Goal: Information Seeking & Learning: Learn about a topic

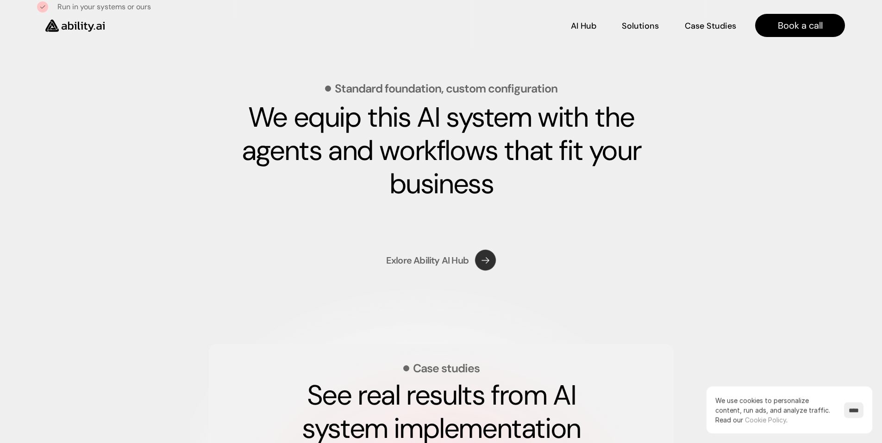
scroll to position [1299, 0]
click at [583, 28] on p "AI Hub" at bounding box center [583, 25] width 25 height 12
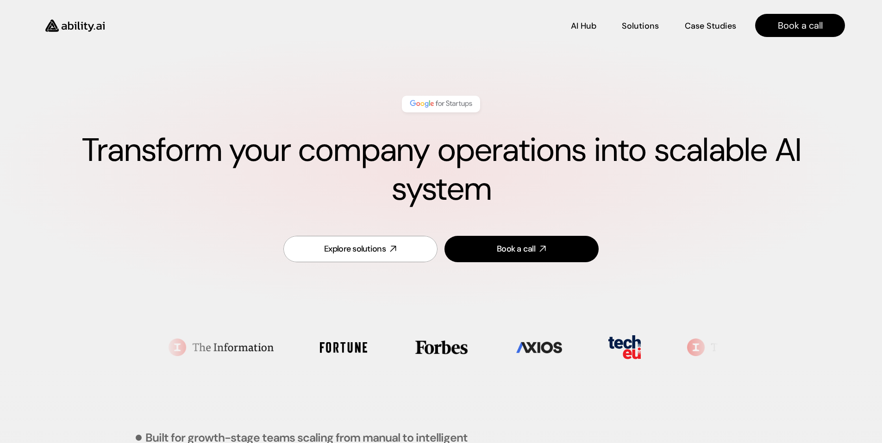
scroll to position [1299, 0]
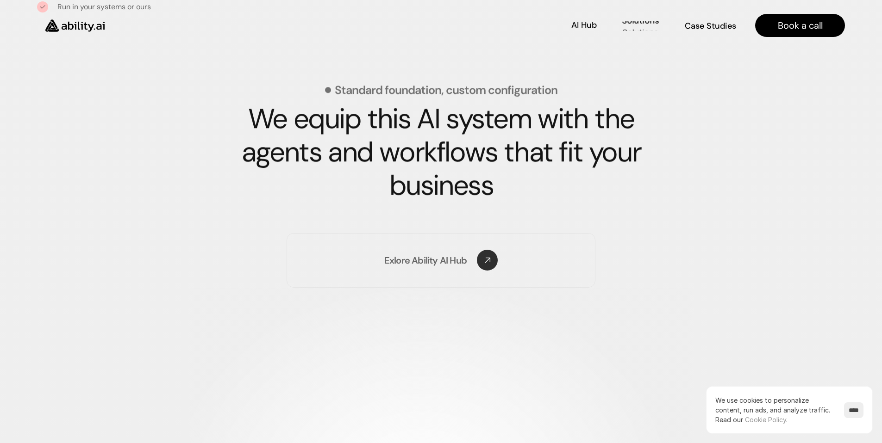
click at [666, 15] on nav "AI Hub AI Hub Solutions Solutions Case Studies Case Studies Book a call" at bounding box center [481, 25] width 727 height 23
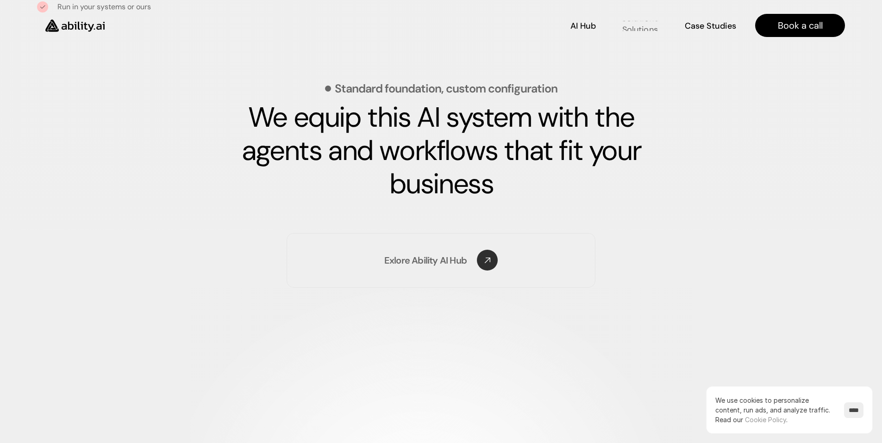
click at [656, 27] on p "Solutions" at bounding box center [640, 30] width 36 height 12
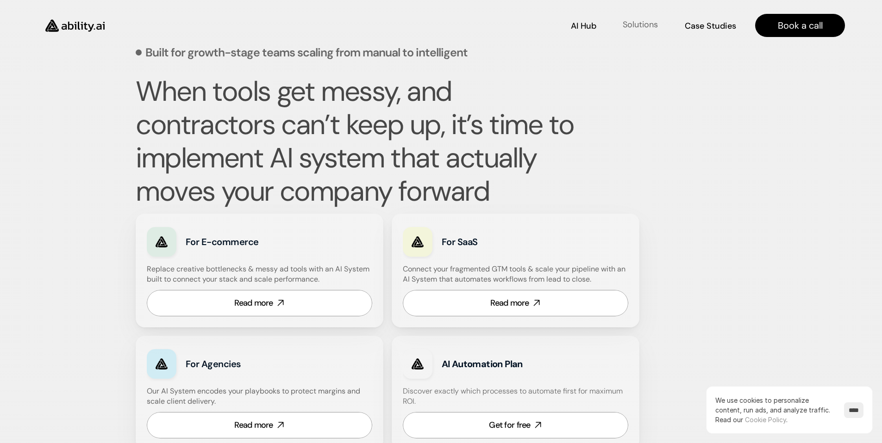
scroll to position [385, 0]
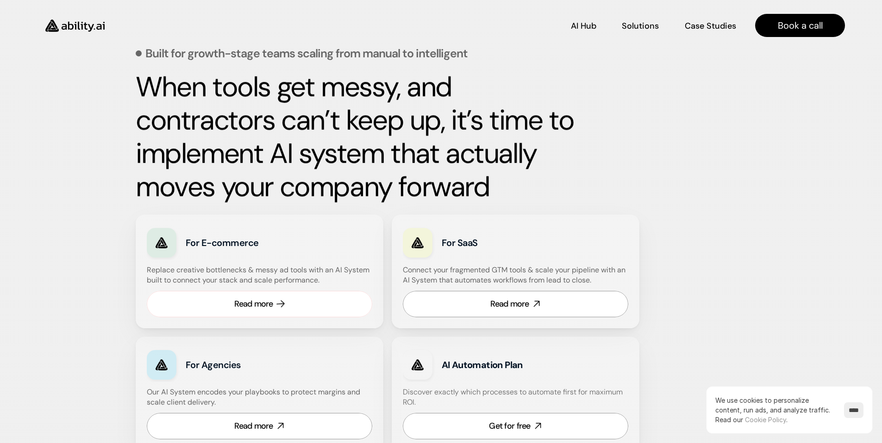
click at [251, 309] on div "Read more" at bounding box center [253, 305] width 39 height 12
click at [79, 23] on img at bounding box center [75, 25] width 76 height 29
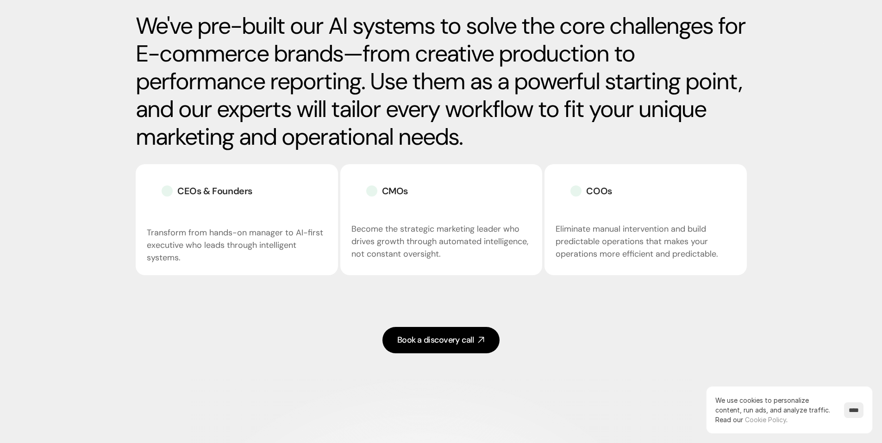
scroll to position [1721, 0]
